Goal: Information Seeking & Learning: Understand process/instructions

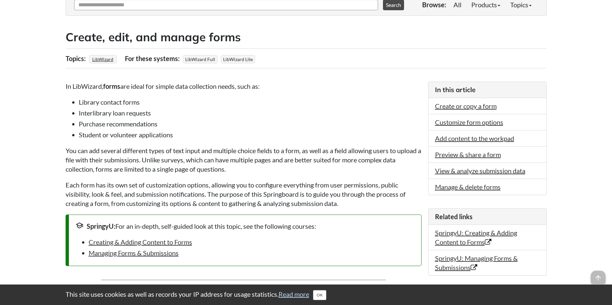
scroll to position [99, 0]
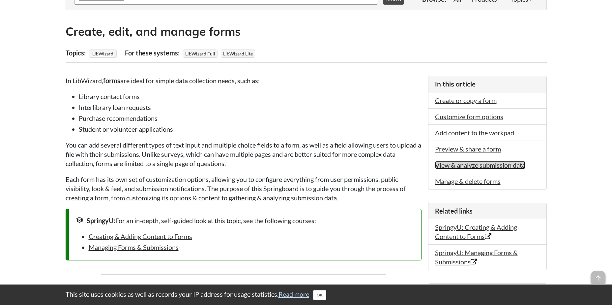
click at [444, 165] on link "View & analyze submission data" at bounding box center [480, 165] width 90 height 8
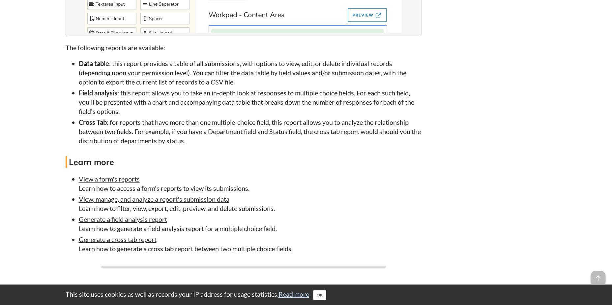
scroll to position [2584, 0]
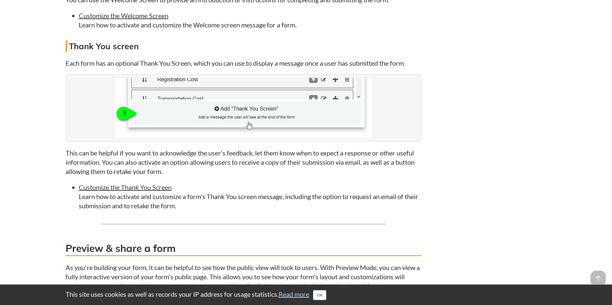
scroll to position [1887, 0]
click at [105, 189] on link "Customize the Thank You Screen" at bounding box center [125, 188] width 93 height 8
